Goal: Transaction & Acquisition: Download file/media

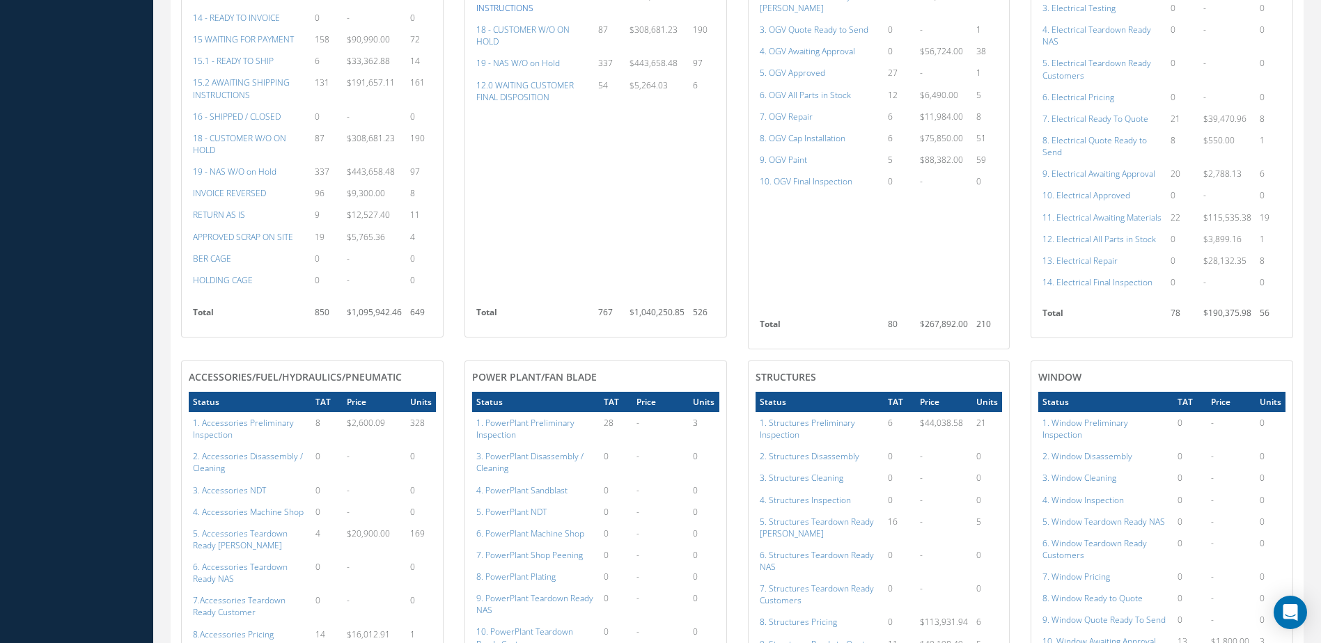
scroll to position [905, 0]
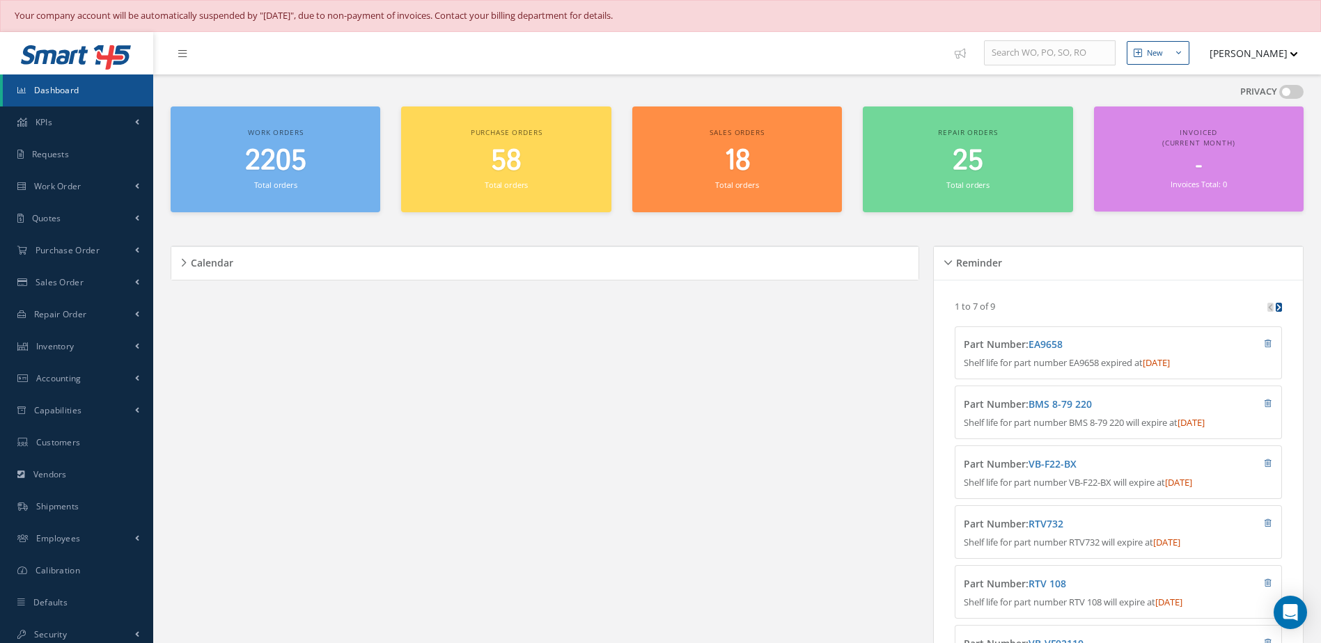
click at [288, 186] on small "Total orders" at bounding box center [275, 185] width 43 height 10
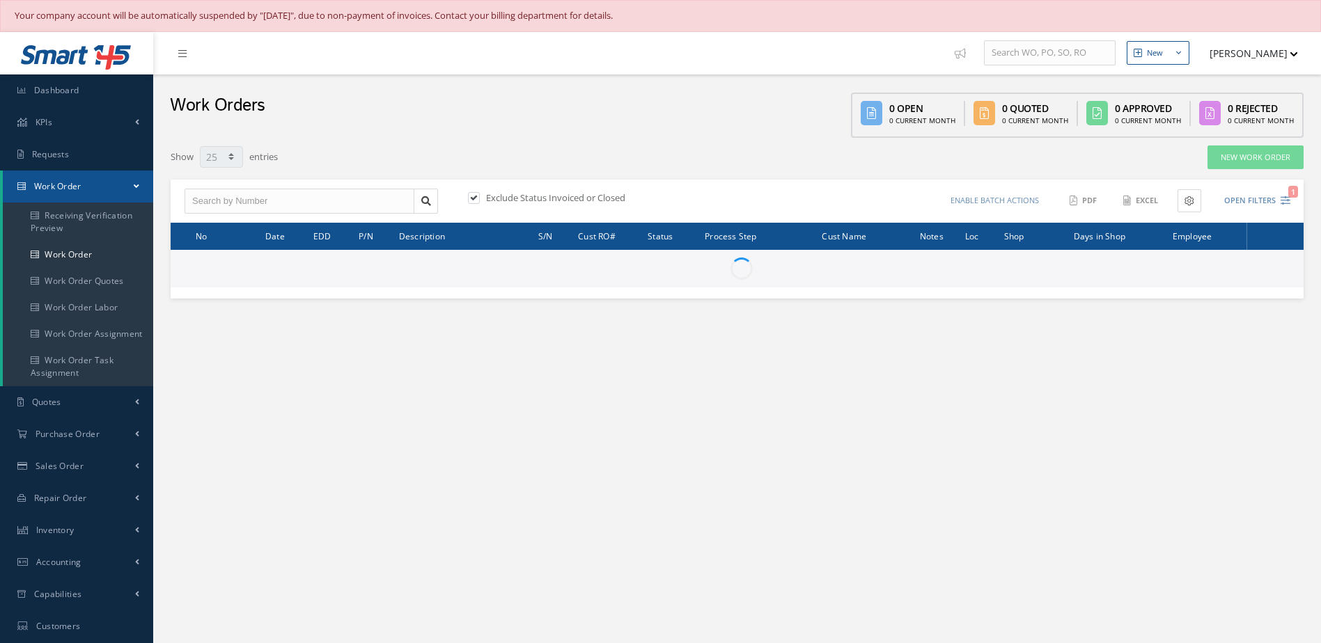
select select "25"
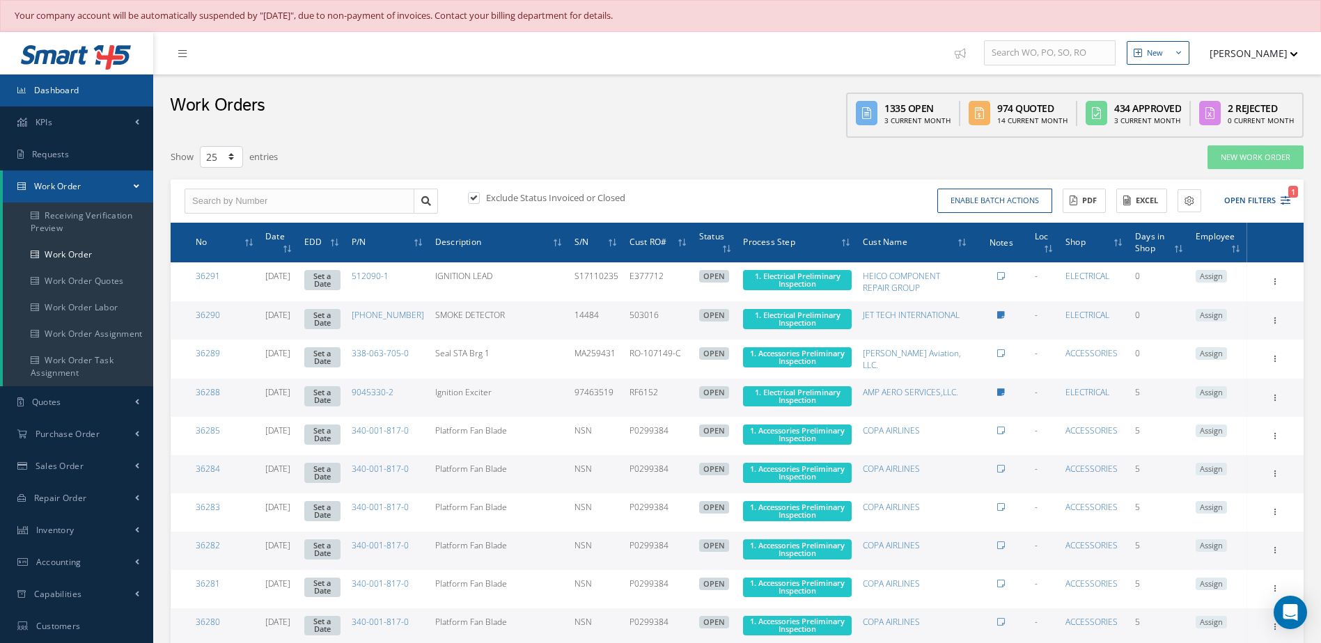
click at [66, 81] on link "Dashboard" at bounding box center [76, 91] width 153 height 32
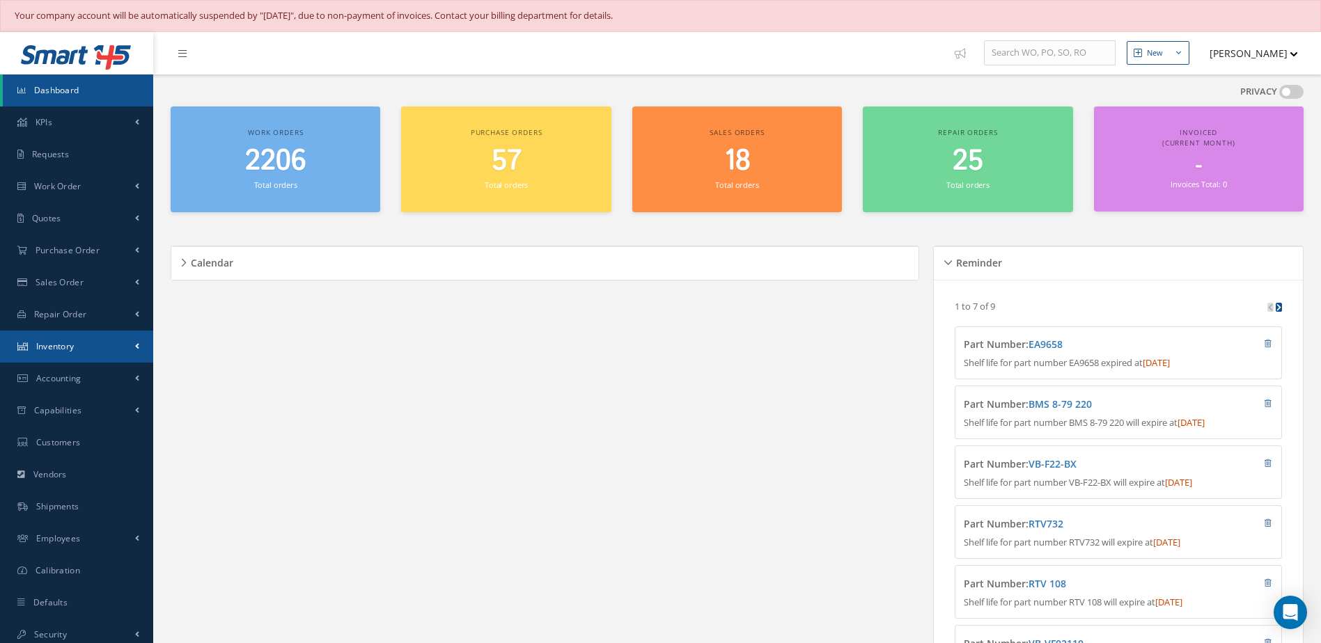
click at [65, 352] on span "Inventory" at bounding box center [55, 346] width 38 height 12
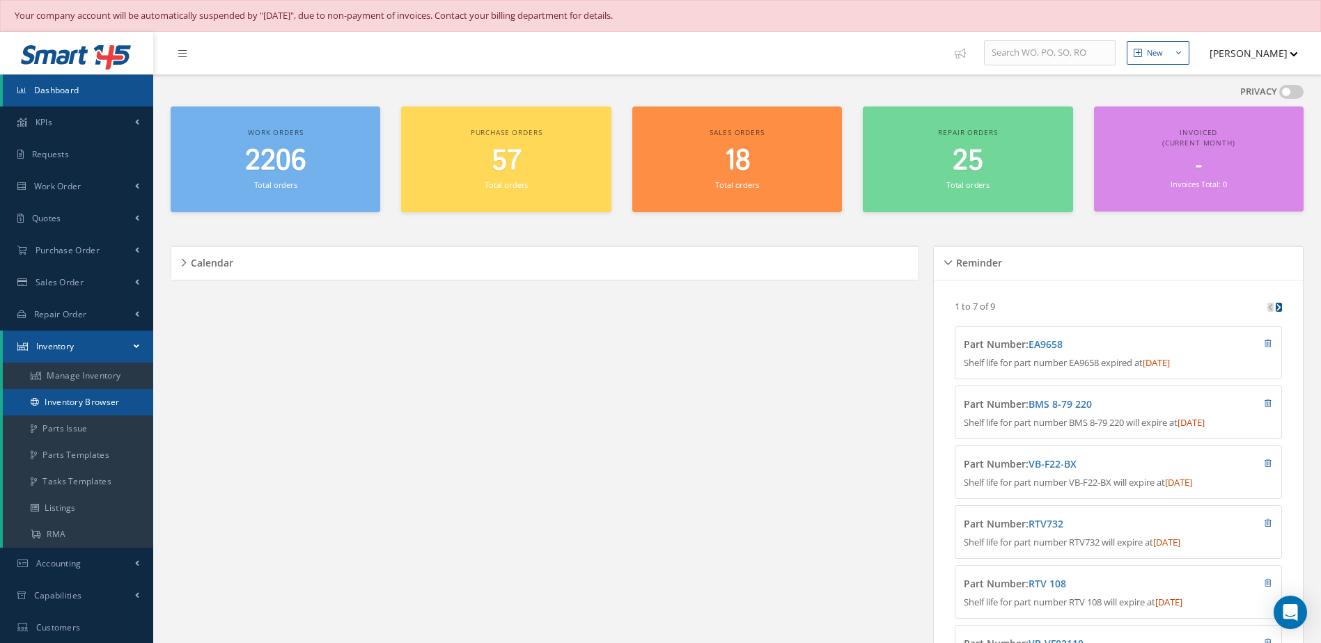
click at [70, 410] on link "Inventory Browser" at bounding box center [78, 402] width 150 height 26
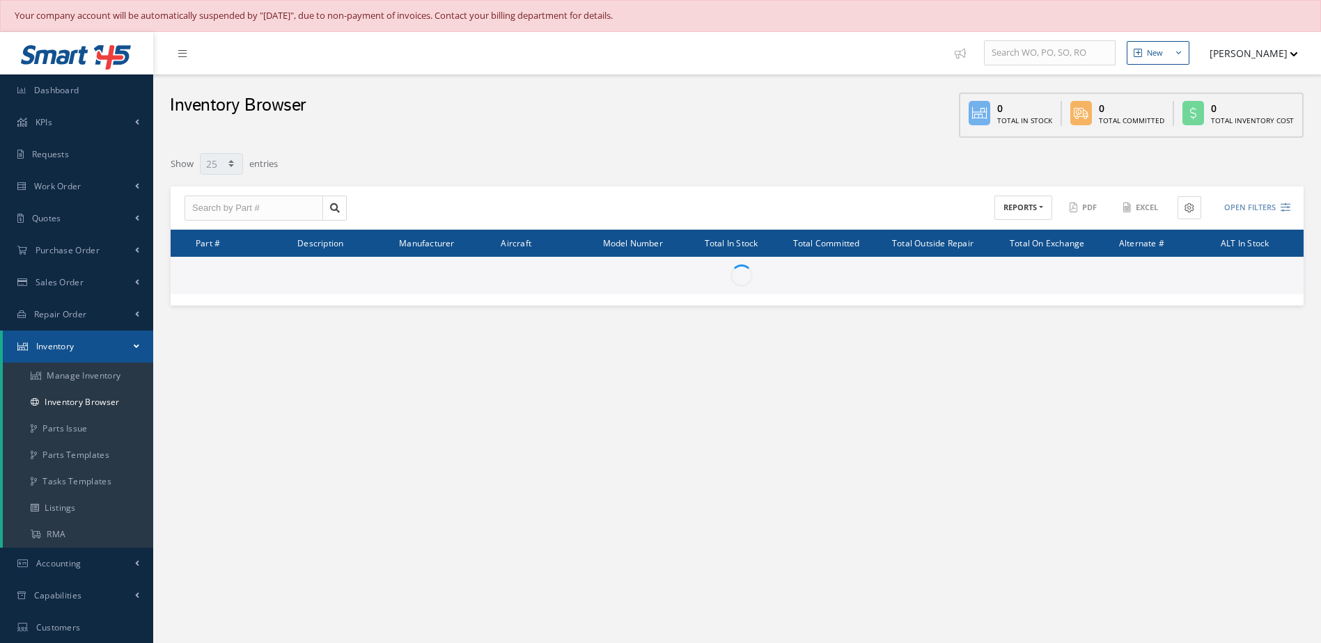
select select "25"
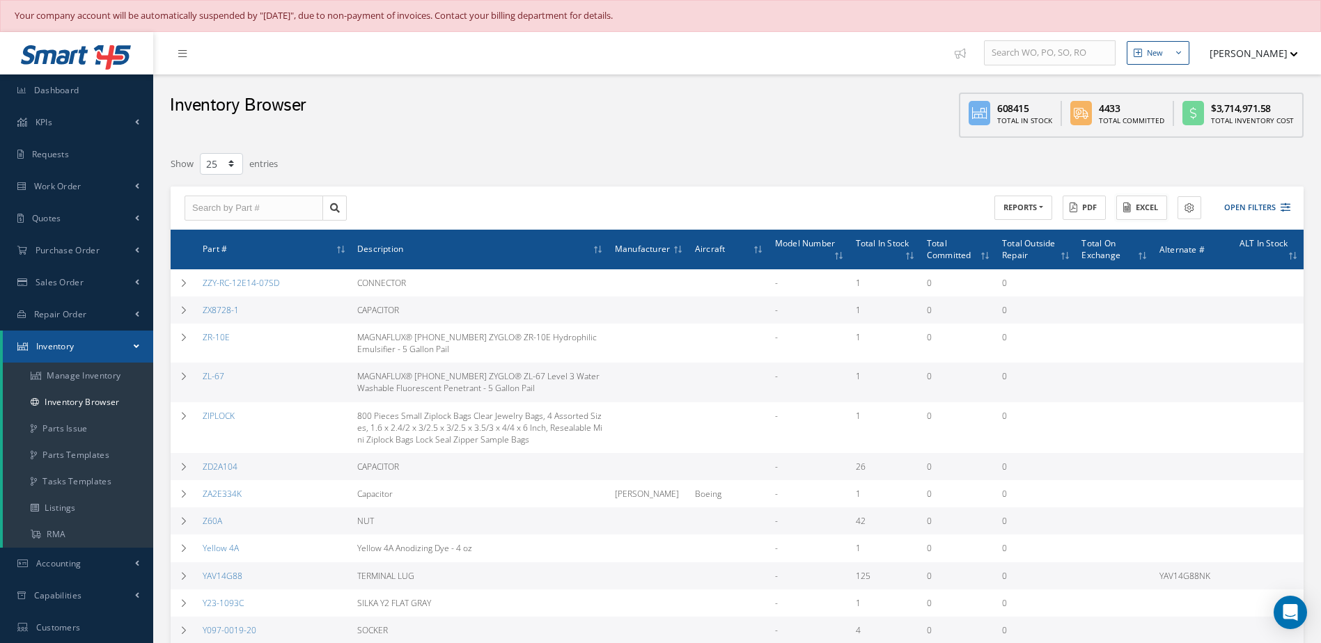
click at [1131, 209] on button "Excel" at bounding box center [1141, 208] width 51 height 24
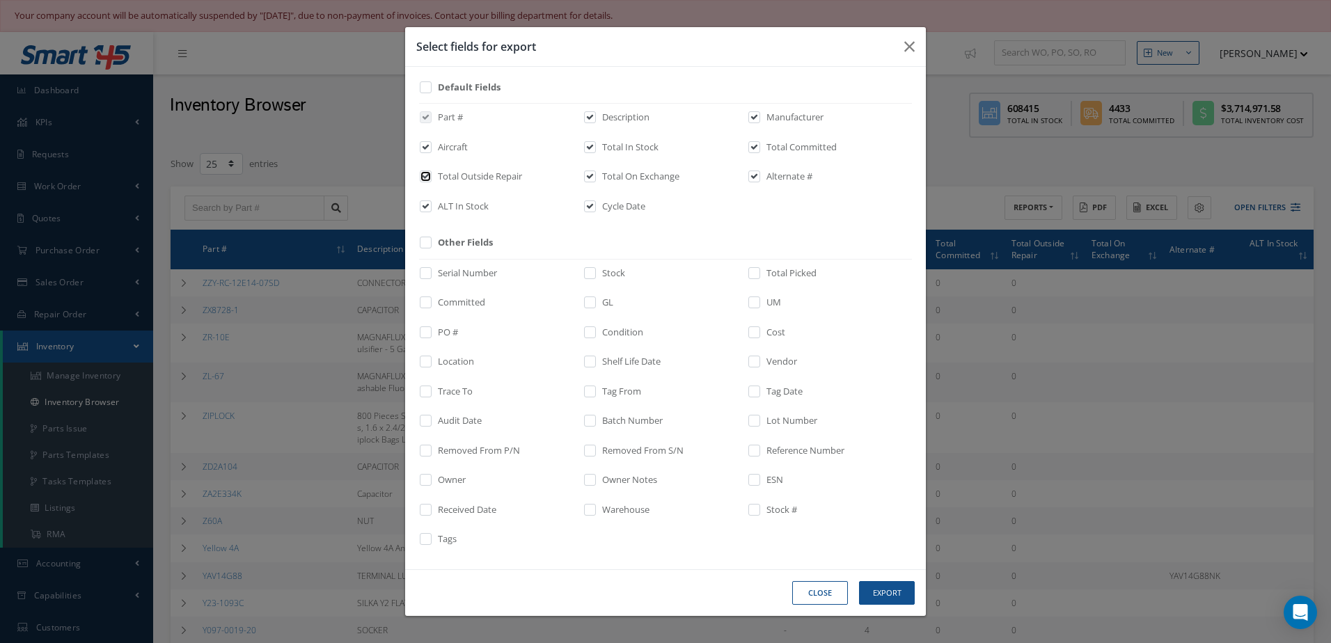
click at [424, 177] on input "checkbox" at bounding box center [426, 181] width 9 height 16
checkbox input "false"
click at [425, 203] on input "checkbox" at bounding box center [426, 211] width 9 height 16
click at [428, 207] on input "checkbox" at bounding box center [426, 211] width 9 height 16
checkbox input "true"
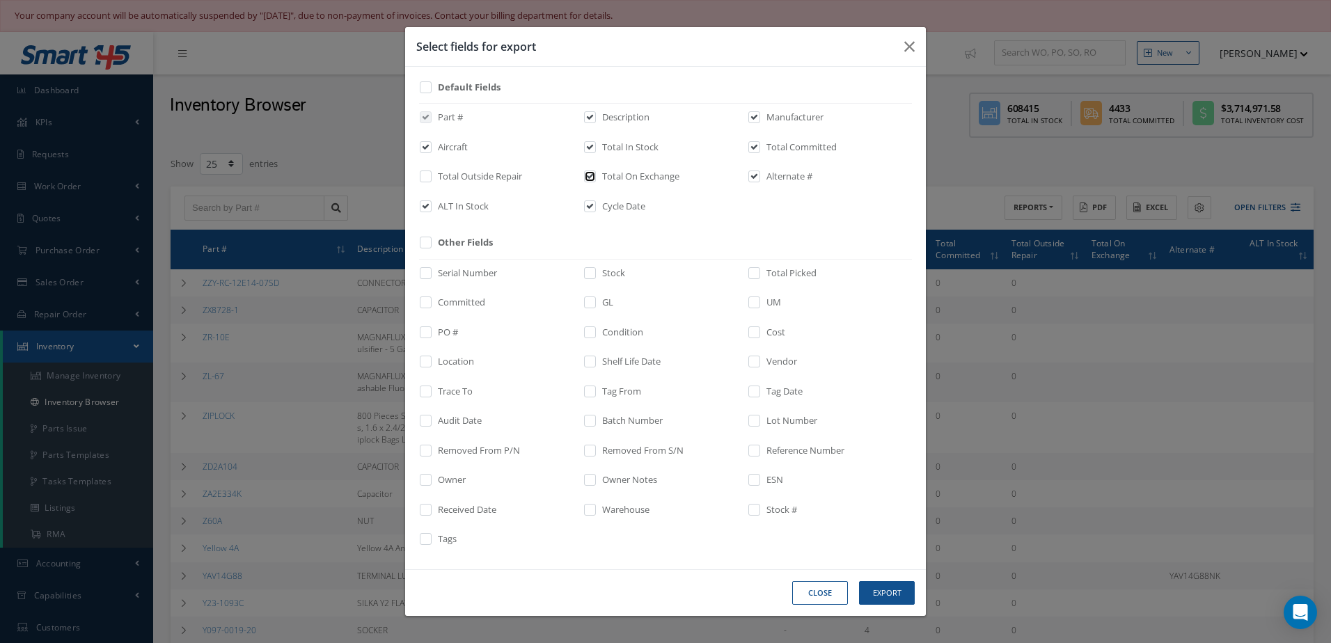
click at [590, 178] on input "checkbox" at bounding box center [590, 181] width 9 height 16
checkbox input "false"
click at [588, 208] on input "checkbox" at bounding box center [590, 211] width 9 height 16
checkbox input "false"
click at [760, 173] on label at bounding box center [761, 179] width 3 height 19
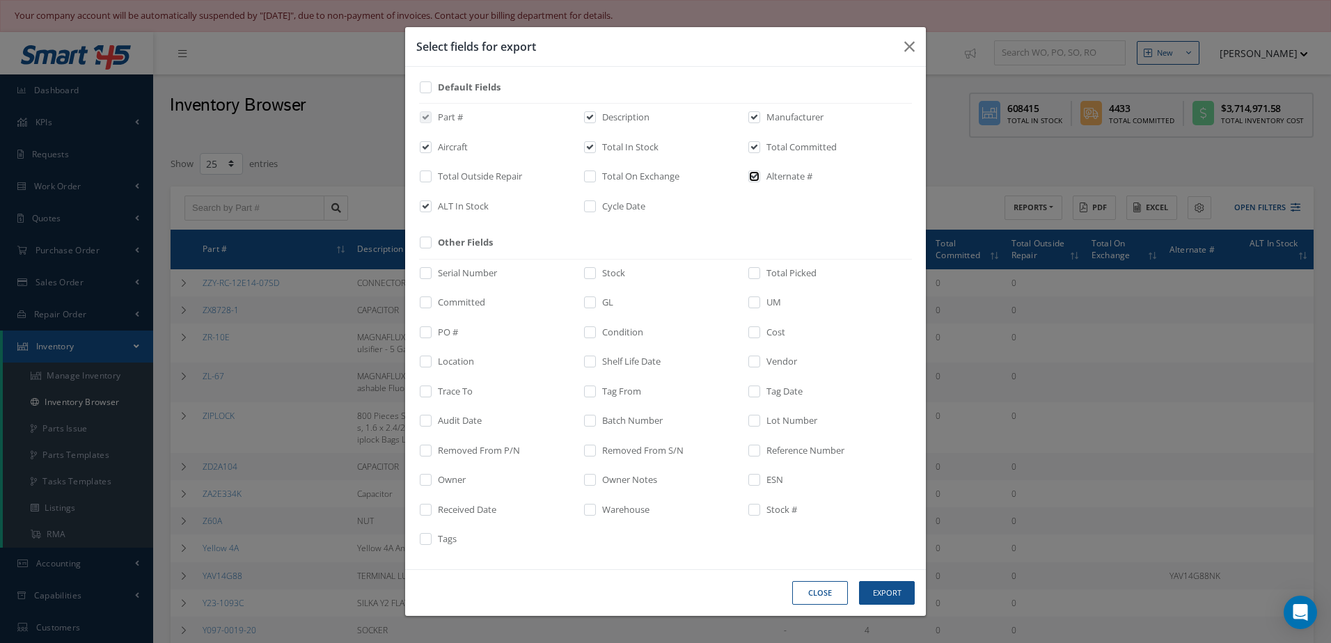
click at [755, 173] on input "checkbox" at bounding box center [755, 181] width 9 height 16
checkbox input "false"
click at [886, 590] on button "Export" at bounding box center [887, 593] width 56 height 24
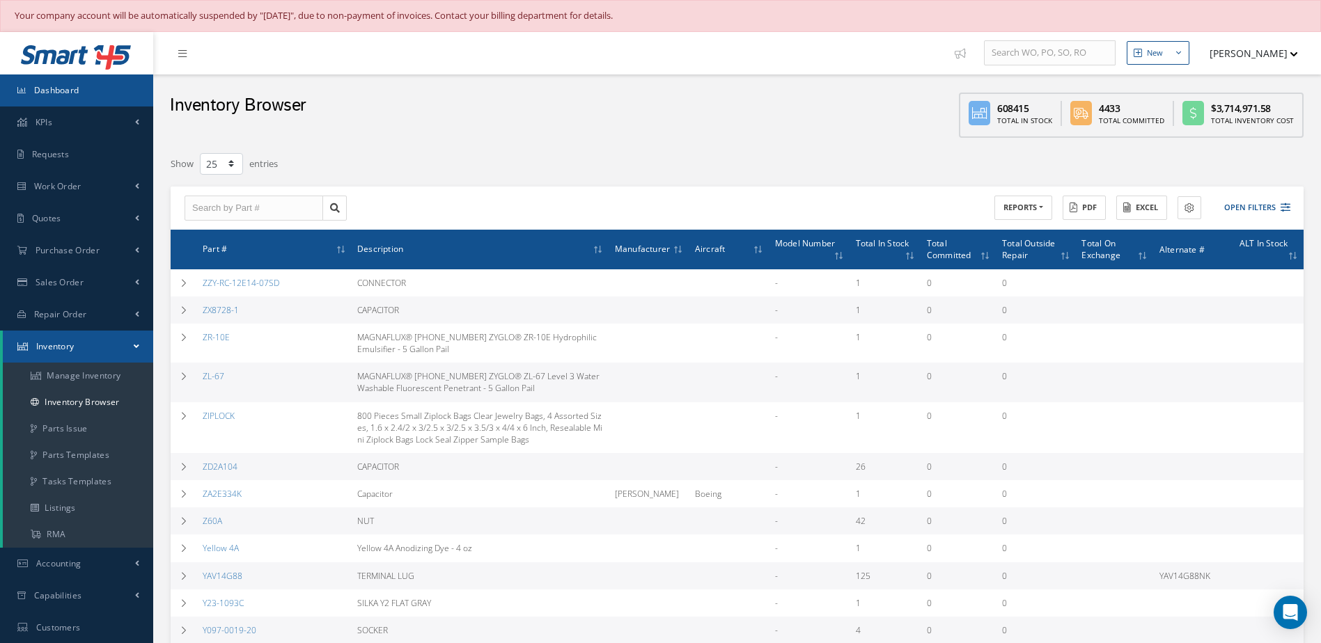
click at [50, 90] on span "Dashboard" at bounding box center [56, 90] width 45 height 12
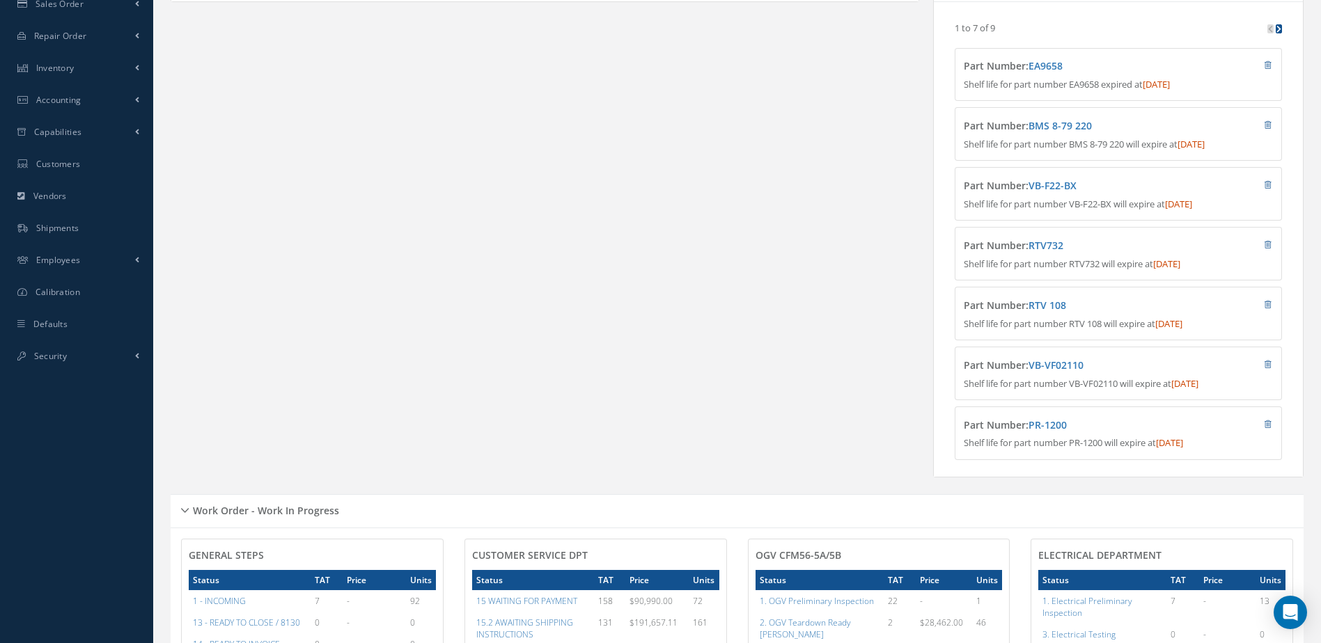
scroll to position [70, 0]
